Goal: Information Seeking & Learning: Learn about a topic

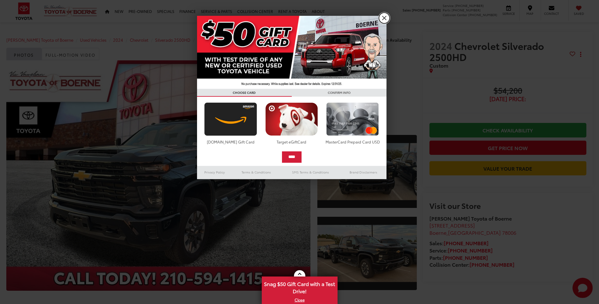
click at [385, 18] on link "X" at bounding box center [384, 18] width 11 height 11
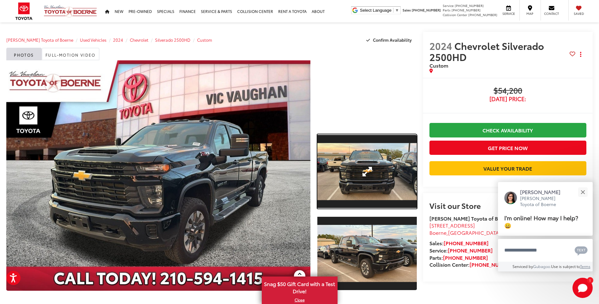
click at [392, 157] on link "Expand Photo 1" at bounding box center [366, 171] width 99 height 75
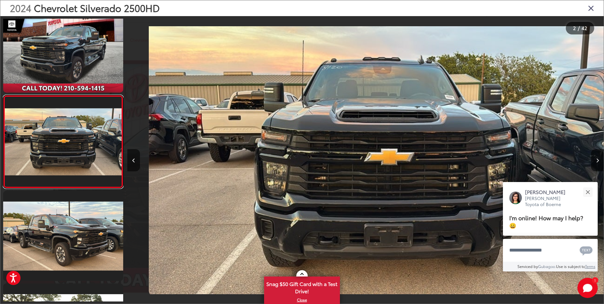
scroll to position [0, 476]
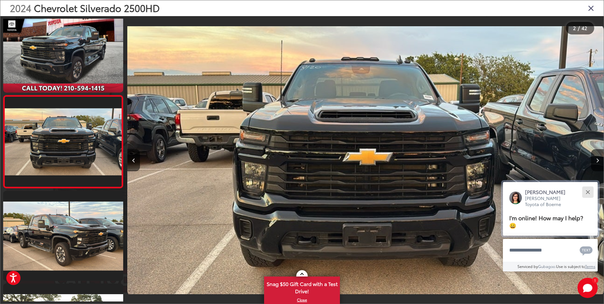
click at [587, 193] on button "Close" at bounding box center [588, 192] width 14 height 14
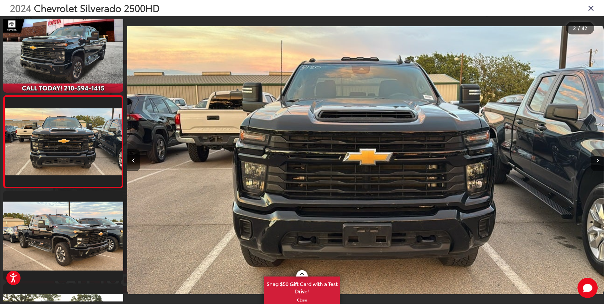
click at [596, 161] on icon "Next image" at bounding box center [597, 160] width 3 height 4
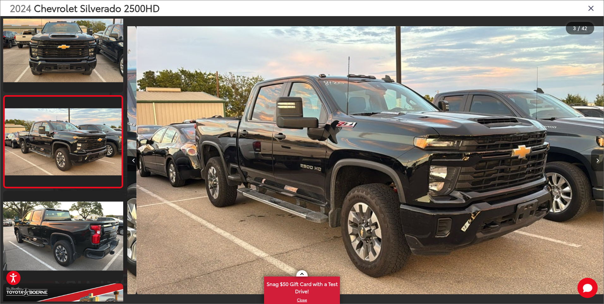
scroll to position [0, 953]
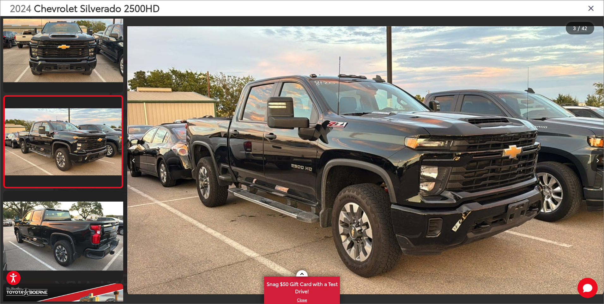
click at [595, 164] on button "Next image" at bounding box center [597, 160] width 13 height 22
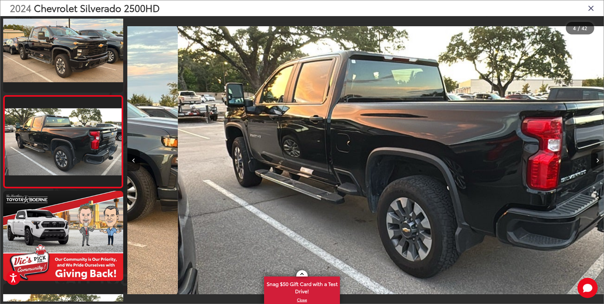
scroll to position [0, 1429]
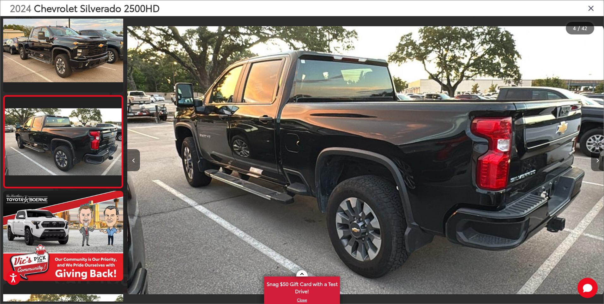
click at [595, 164] on button "Next image" at bounding box center [597, 160] width 13 height 22
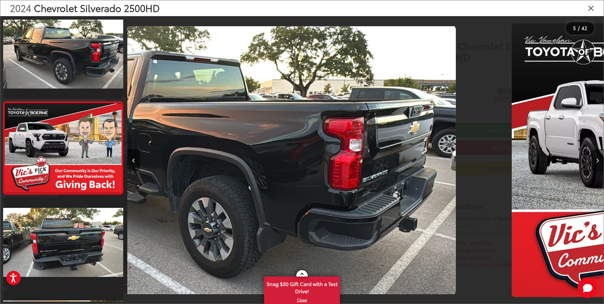
scroll to position [294, 0]
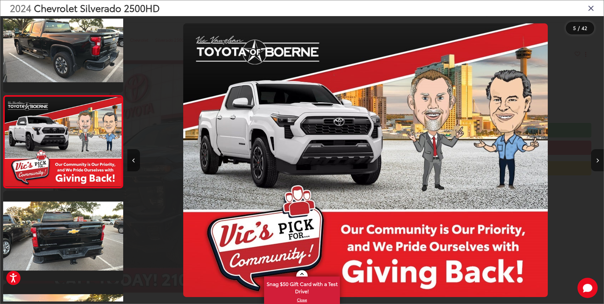
click at [595, 164] on button "Next image" at bounding box center [597, 160] width 13 height 22
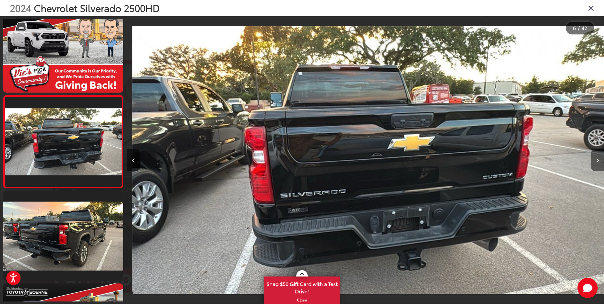
scroll to position [0, 2382]
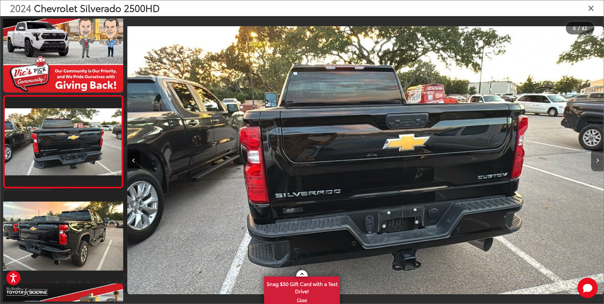
click at [595, 164] on button "Next image" at bounding box center [597, 160] width 13 height 22
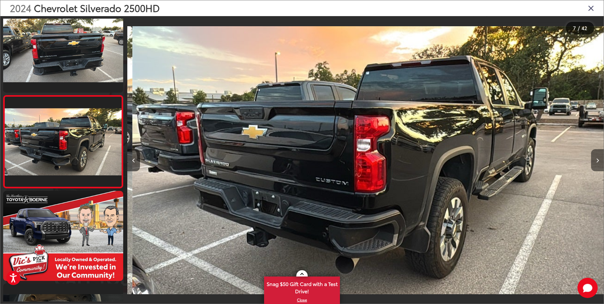
scroll to position [0, 2858]
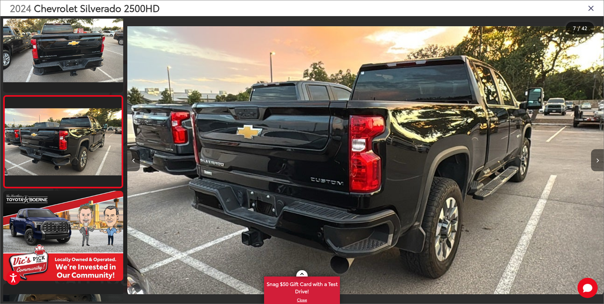
click at [595, 164] on button "Next image" at bounding box center [597, 160] width 13 height 22
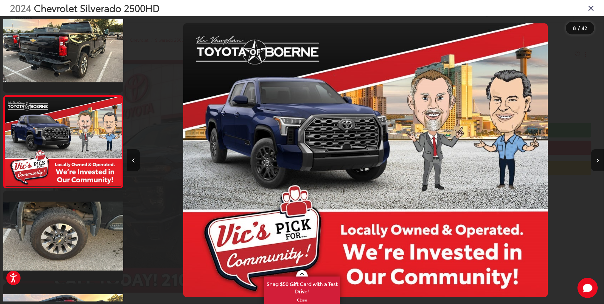
click at [595, 164] on button "Next image" at bounding box center [597, 160] width 13 height 22
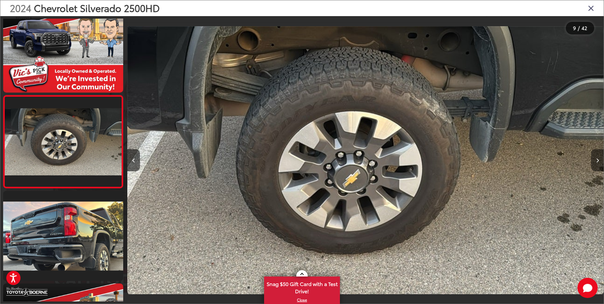
click at [595, 164] on button "Next image" at bounding box center [597, 160] width 13 height 22
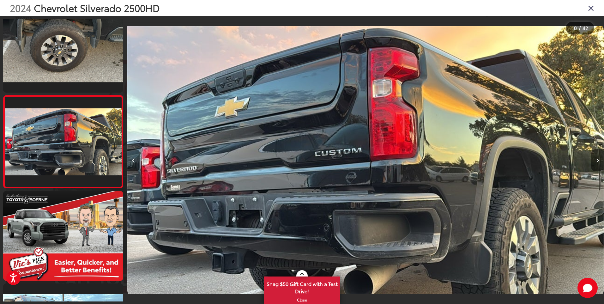
click at [595, 164] on button "Next image" at bounding box center [597, 160] width 13 height 22
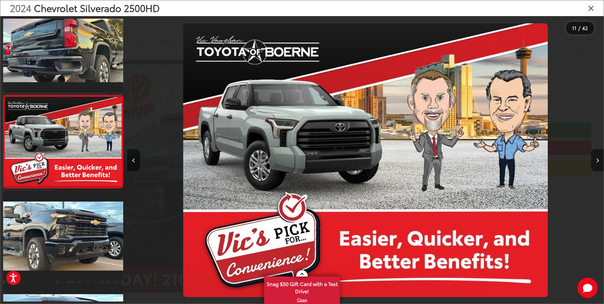
click at [595, 164] on button "Next image" at bounding box center [597, 160] width 13 height 22
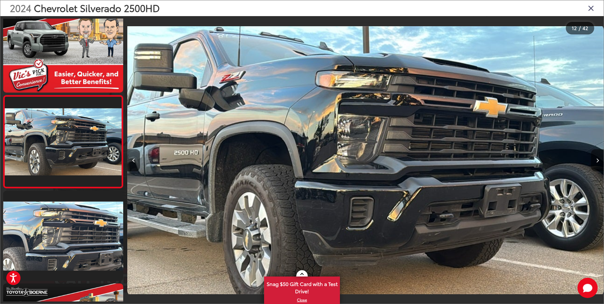
click at [595, 164] on button "Next image" at bounding box center [597, 160] width 13 height 22
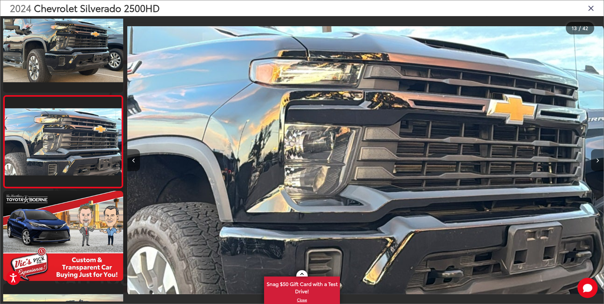
click at [595, 164] on button "Next image" at bounding box center [597, 160] width 13 height 22
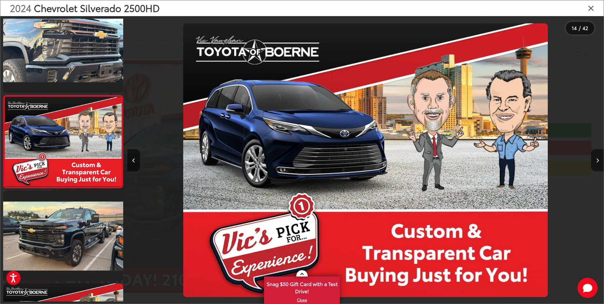
click at [595, 164] on button "Next image" at bounding box center [597, 160] width 13 height 22
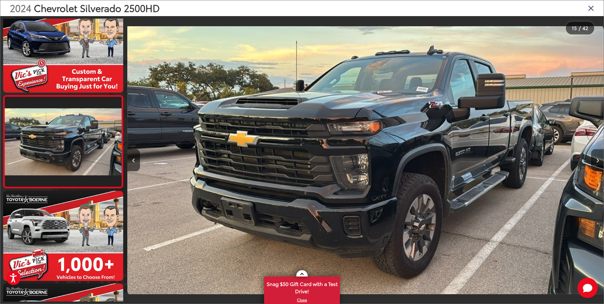
click at [595, 164] on button "Next image" at bounding box center [597, 160] width 13 height 22
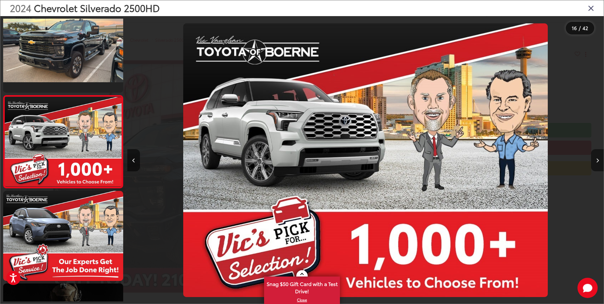
click at [595, 164] on button "Next image" at bounding box center [597, 160] width 13 height 22
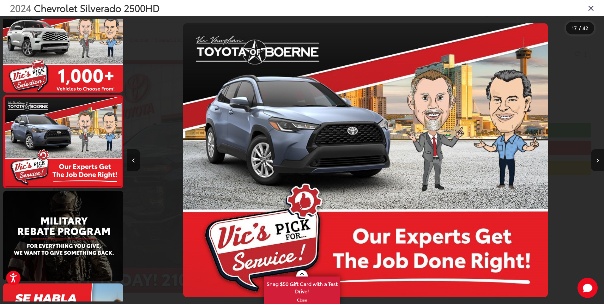
click at [595, 164] on button "Next image" at bounding box center [597, 160] width 13 height 22
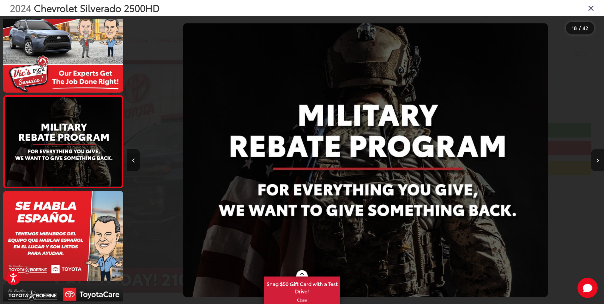
click at [595, 164] on button "Next image" at bounding box center [597, 160] width 13 height 22
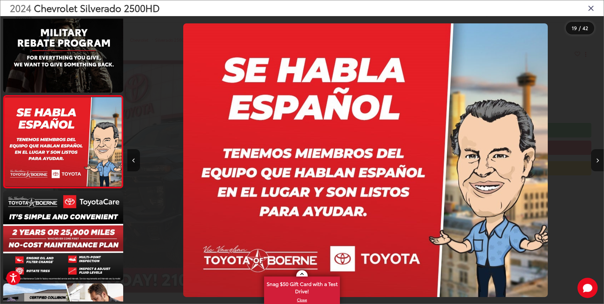
click at [595, 164] on button "Next image" at bounding box center [597, 160] width 13 height 22
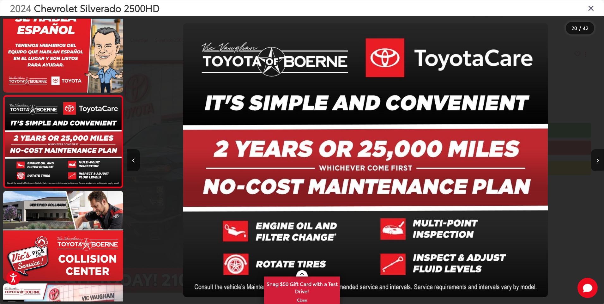
click at [595, 164] on button "Next image" at bounding box center [597, 160] width 13 height 22
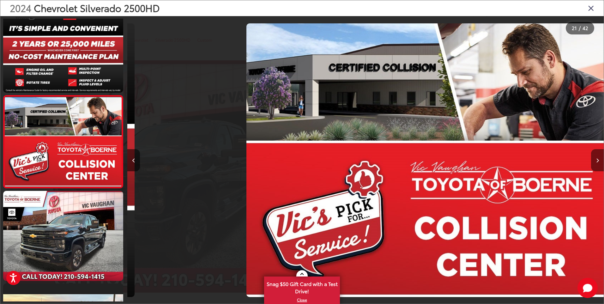
click at [595, 164] on button "Next image" at bounding box center [597, 160] width 13 height 22
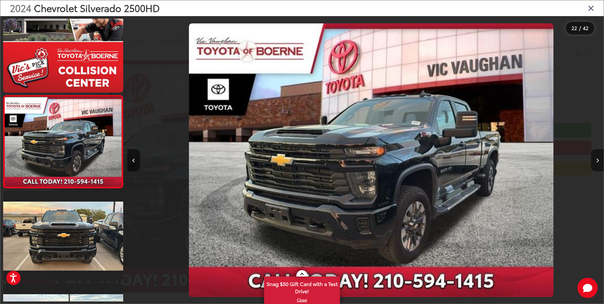
click at [595, 164] on button "Next image" at bounding box center [597, 160] width 13 height 22
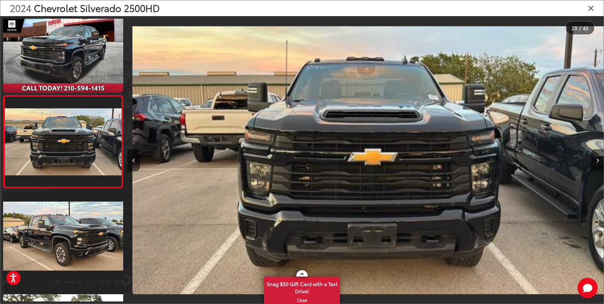
click at [595, 164] on button "Next image" at bounding box center [597, 160] width 13 height 22
